Goal: Task Accomplishment & Management: Manage account settings

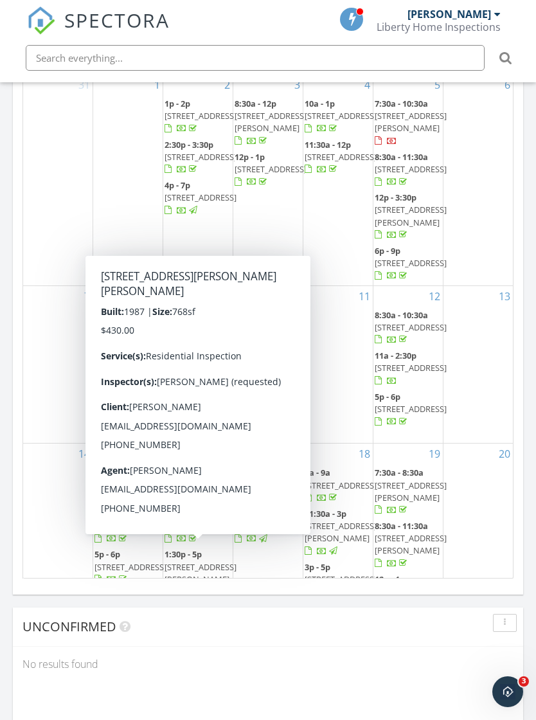
scroll to position [2200, 537]
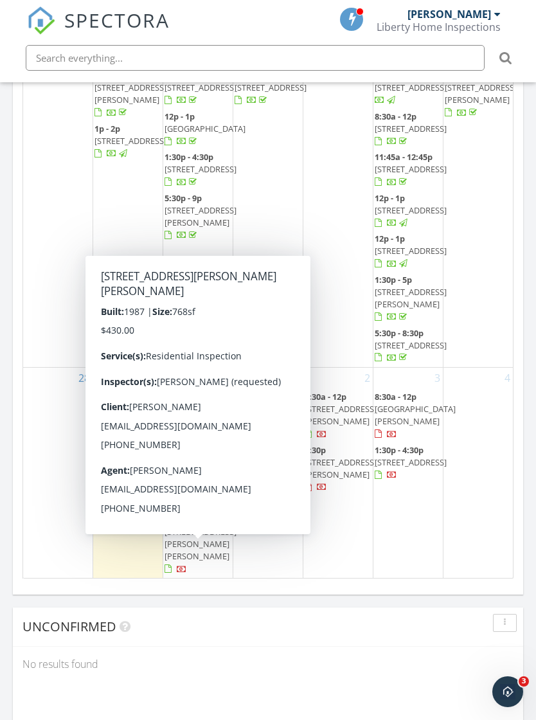
click at [191, 544] on span "1011 Sherman Ave, Prosser 99350" at bounding box center [201, 544] width 72 height 36
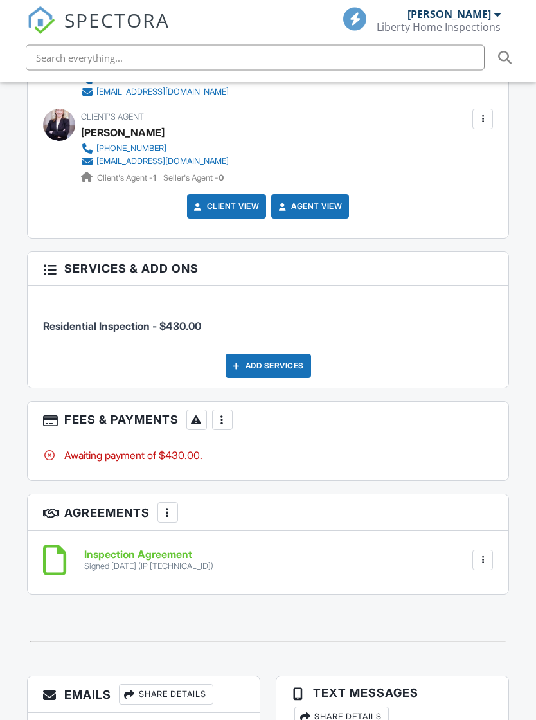
scroll to position [1694, 0]
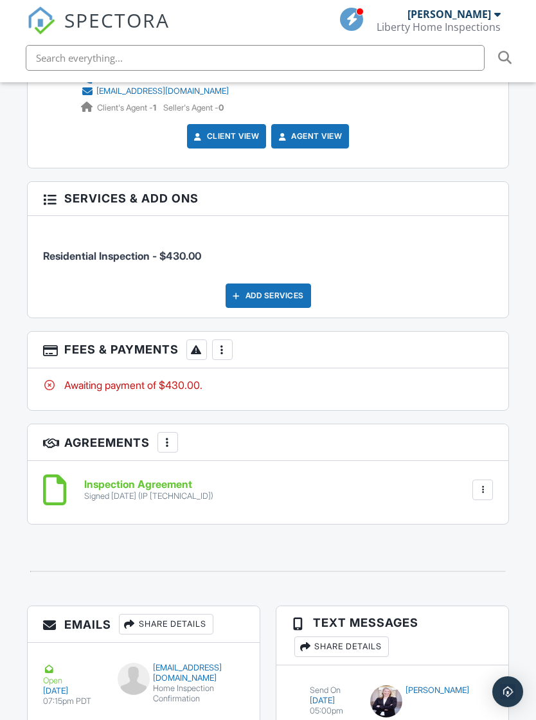
click at [207, 340] on div at bounding box center [197, 350] width 21 height 21
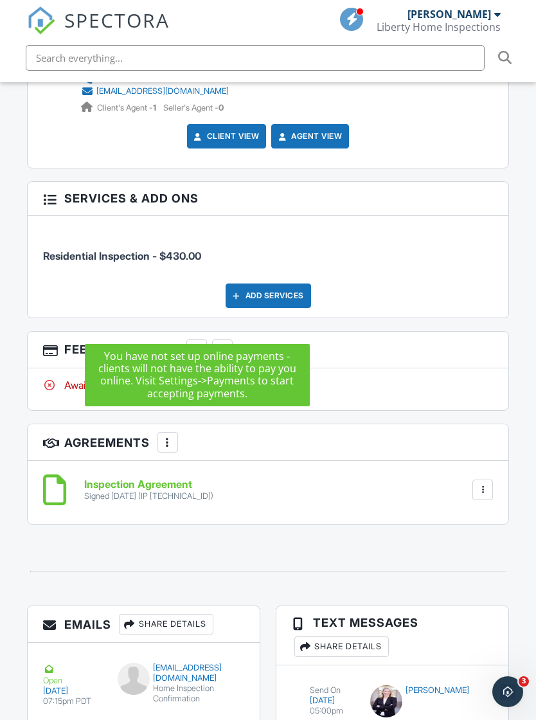
scroll to position [0, 0]
click at [381, 378] on div "Awaiting payment of $430.00." at bounding box center [268, 385] width 451 height 14
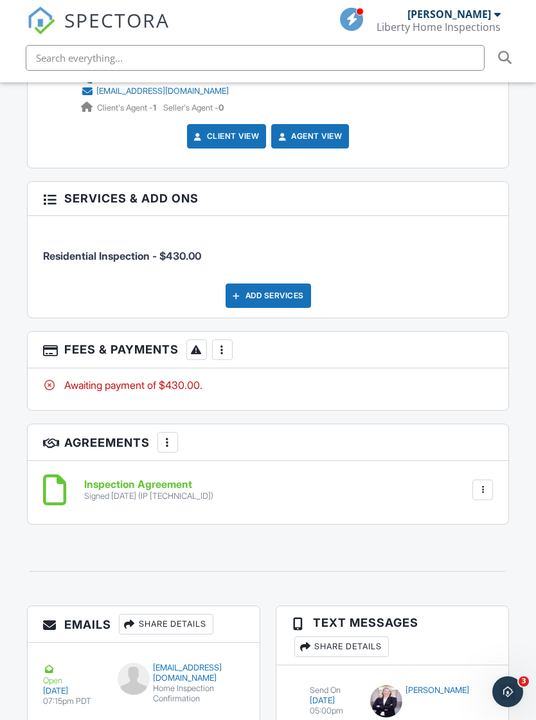
click at [217, 343] on div at bounding box center [222, 349] width 13 height 13
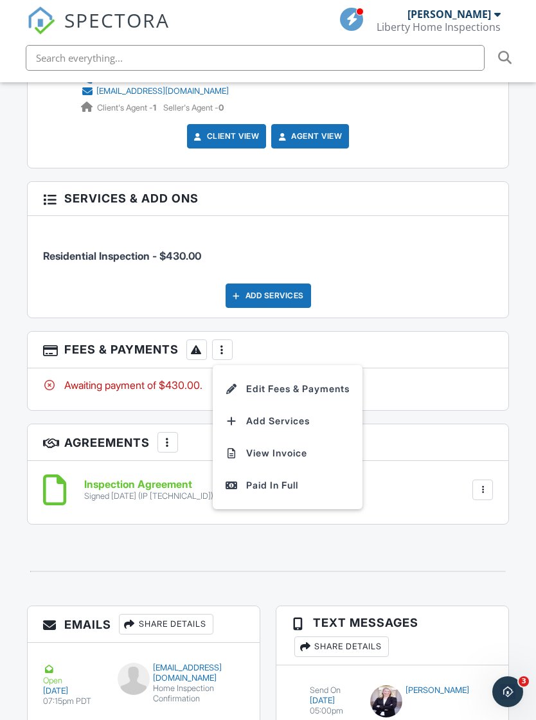
click at [280, 478] on div "Paid In Full" at bounding box center [288, 485] width 124 height 15
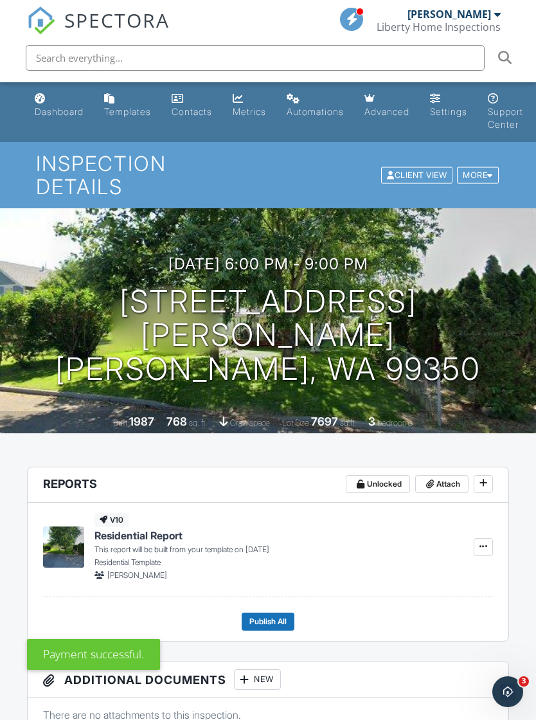
click at [48, 108] on div "Dashboard" at bounding box center [59, 111] width 49 height 11
